Goal: Transaction & Acquisition: Subscribe to service/newsletter

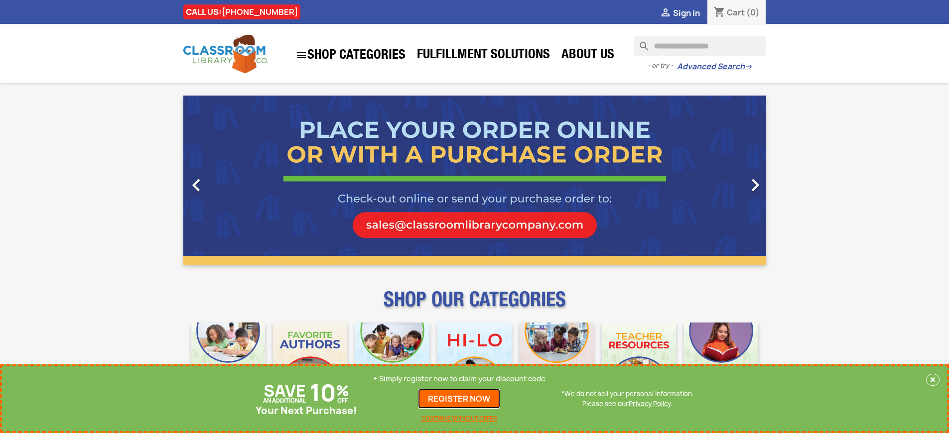
click at [459, 399] on link "REGISTER NOW" at bounding box center [459, 399] width 82 height 20
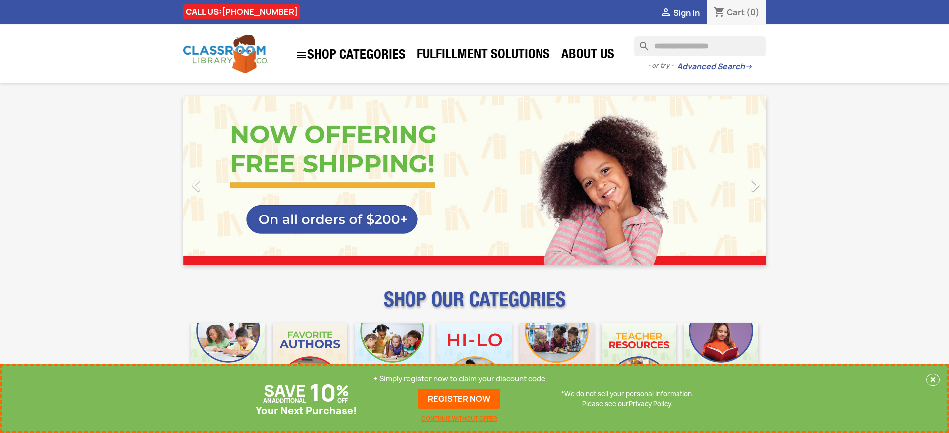
click at [459, 379] on p "+ Simply register now to claim your discount code" at bounding box center [459, 379] width 172 height 10
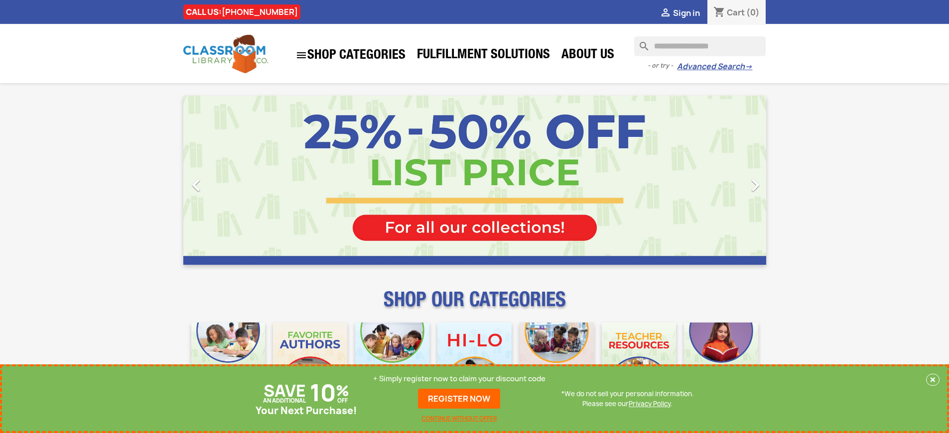
click at [459, 379] on p "+ Simply register now to claim your discount code" at bounding box center [459, 379] width 172 height 10
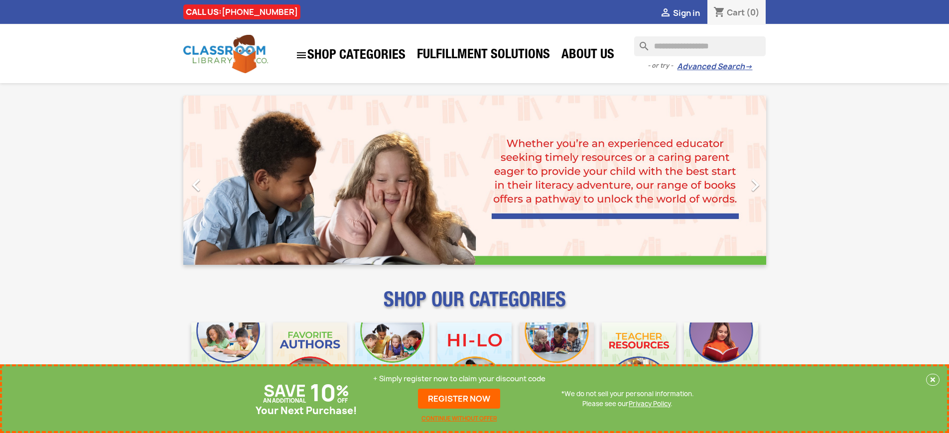
click at [459, 379] on p "+ Simply register now to claim your discount code" at bounding box center [459, 379] width 172 height 10
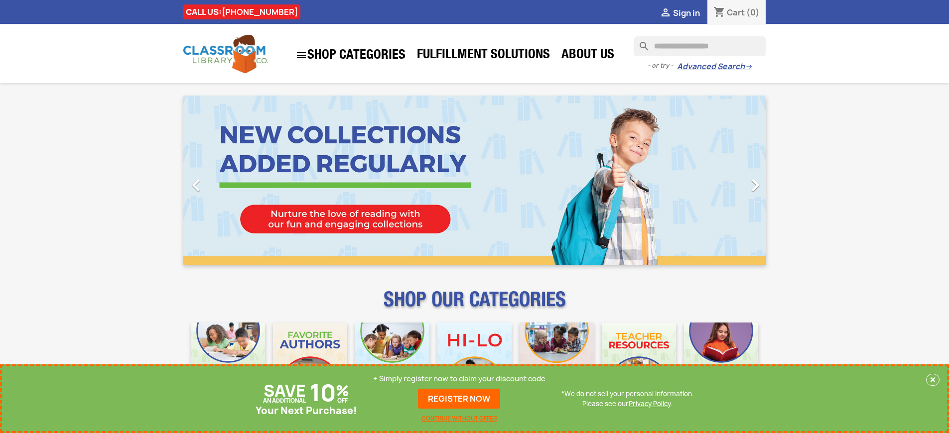
click at [459, 379] on p "+ Simply register now to claim your discount code" at bounding box center [459, 379] width 172 height 10
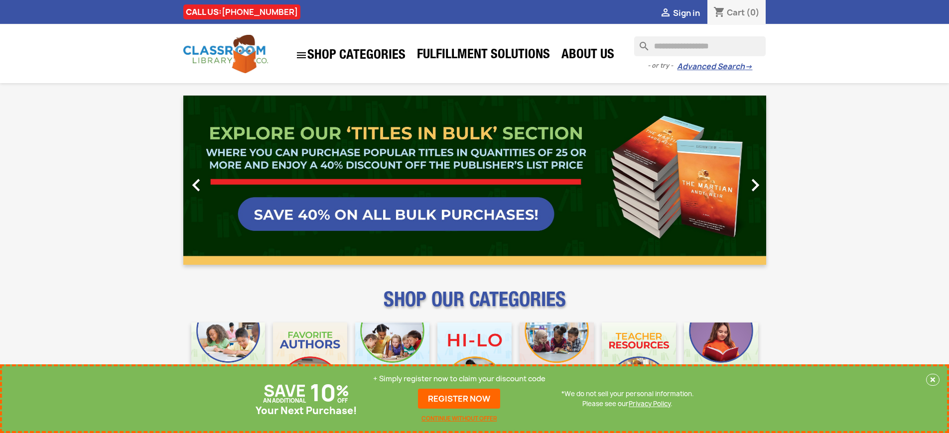
click at [459, 379] on p "+ Simply register now to claim your discount code" at bounding box center [459, 379] width 172 height 10
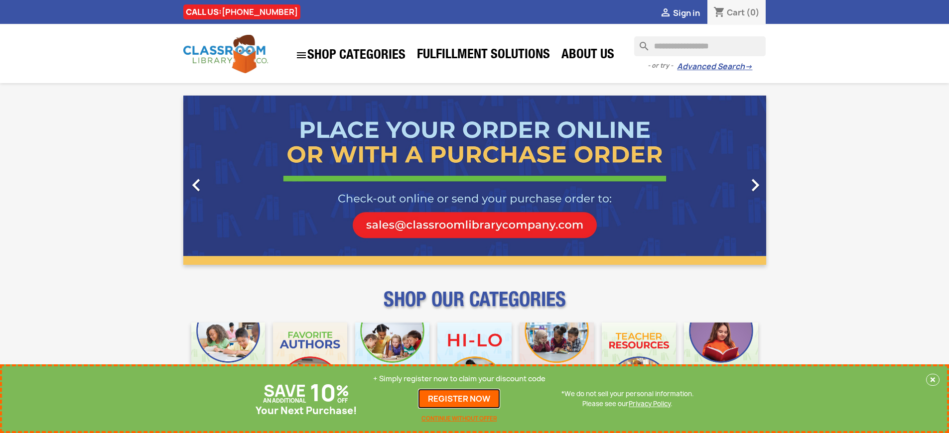
click at [459, 399] on link "REGISTER NOW" at bounding box center [459, 399] width 82 height 20
